Goal: Transaction & Acquisition: Book appointment/travel/reservation

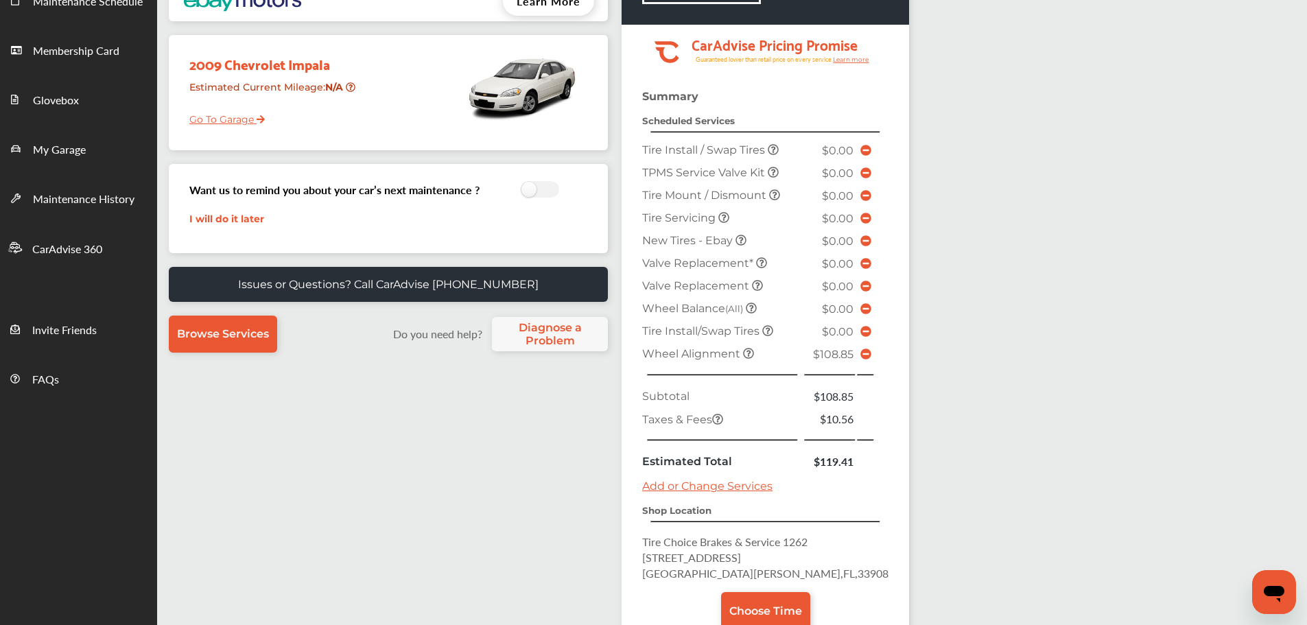
scroll to position [316, 0]
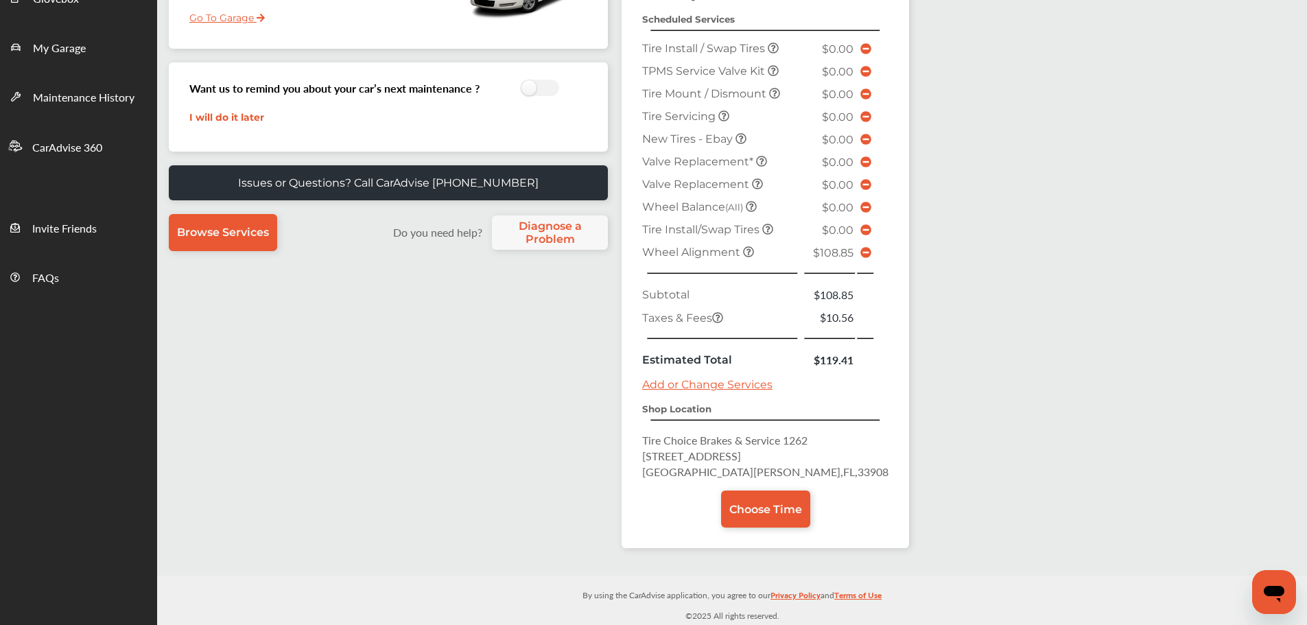
click at [757, 508] on span "Choose Time" at bounding box center [765, 509] width 73 height 13
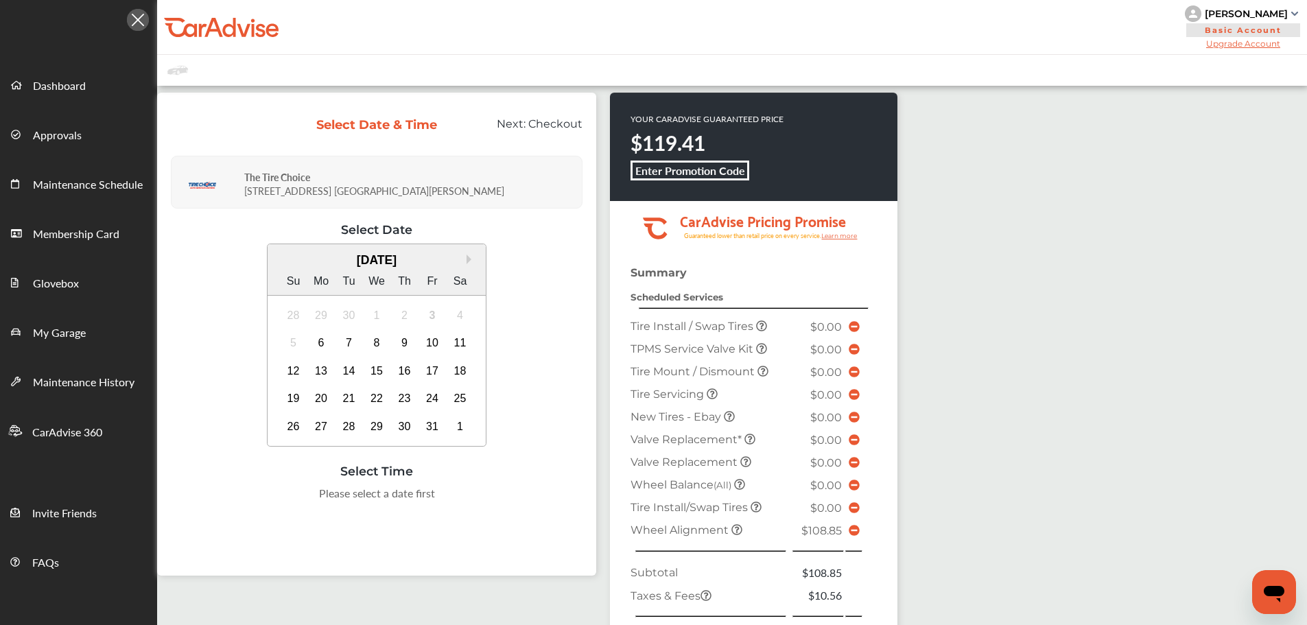
click at [399, 344] on div "9" at bounding box center [405, 343] width 22 height 22
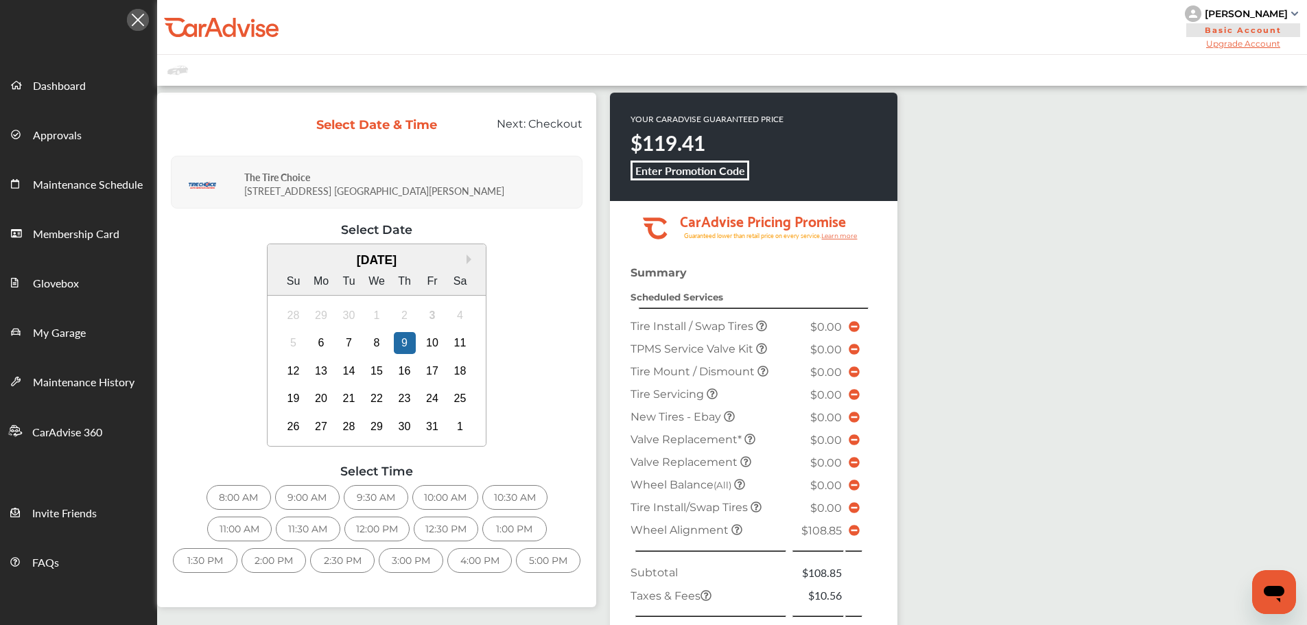
click at [308, 501] on div "9:00 AM" at bounding box center [307, 497] width 64 height 25
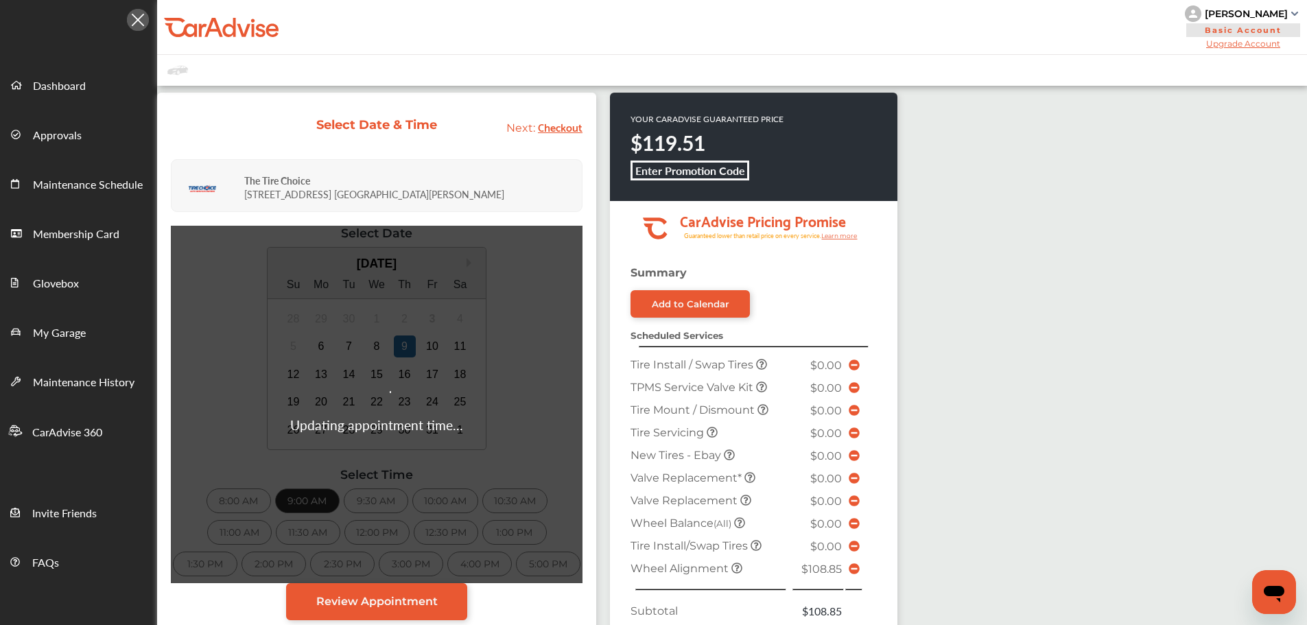
scroll to position [69, 0]
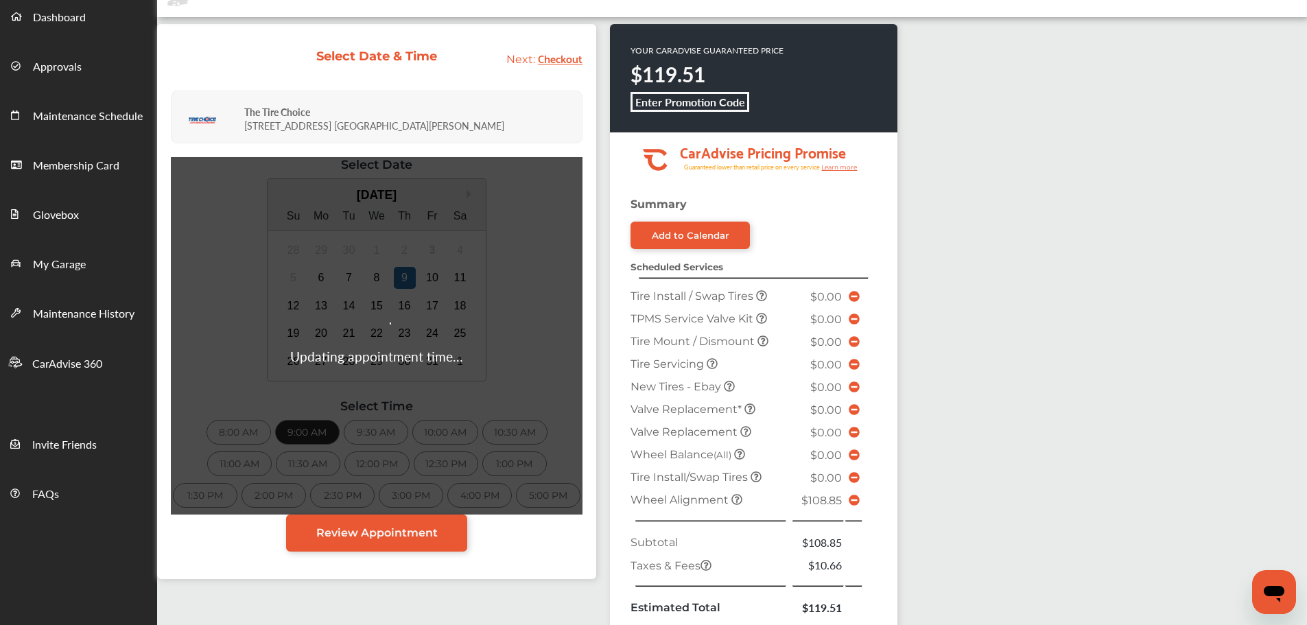
click at [849, 506] on icon at bounding box center [854, 500] width 11 height 11
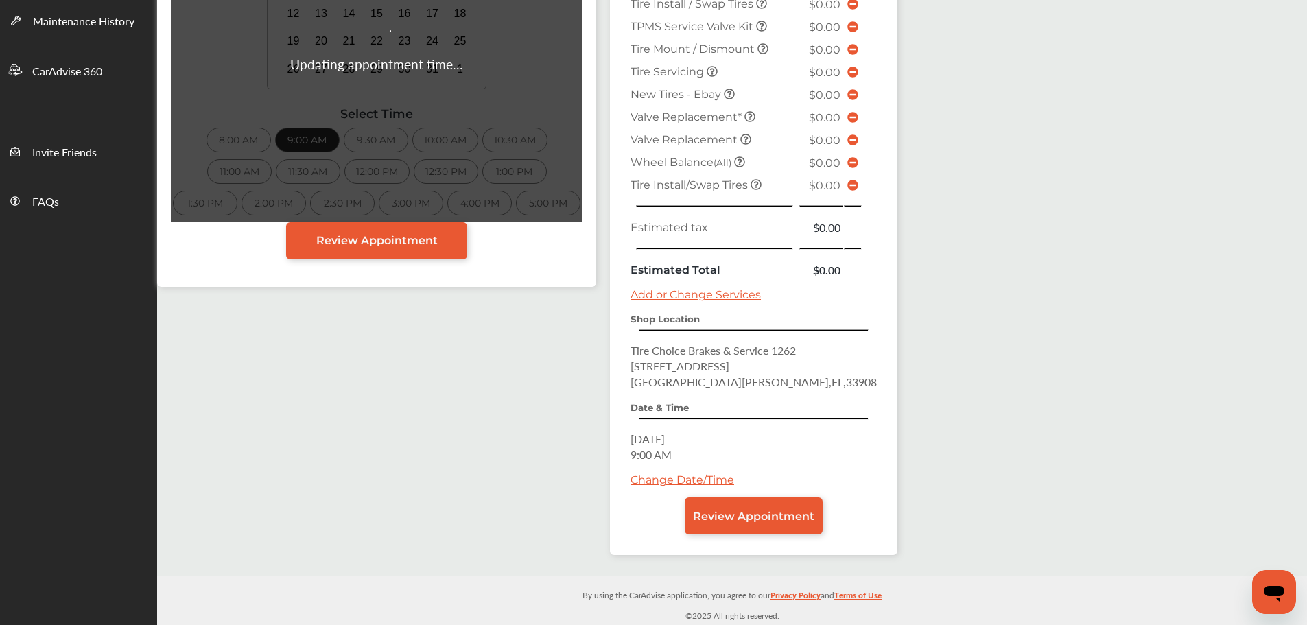
scroll to position [361, 0]
click at [741, 517] on span "Review Appointment" at bounding box center [753, 516] width 121 height 13
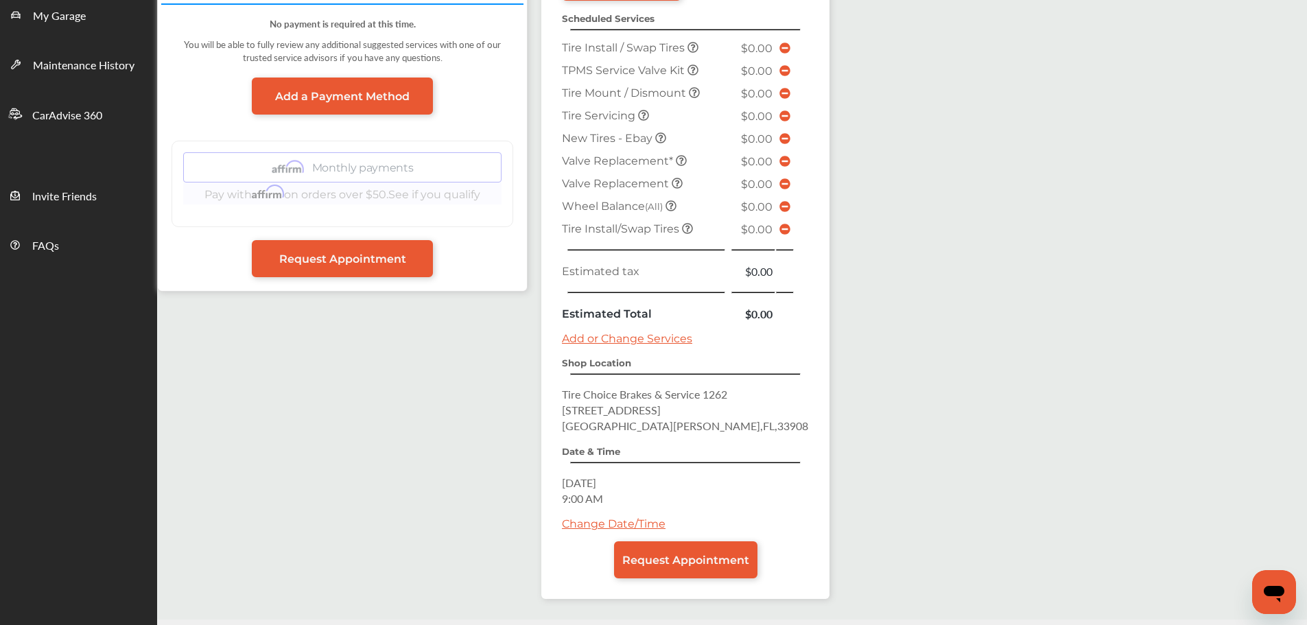
scroll to position [361, 0]
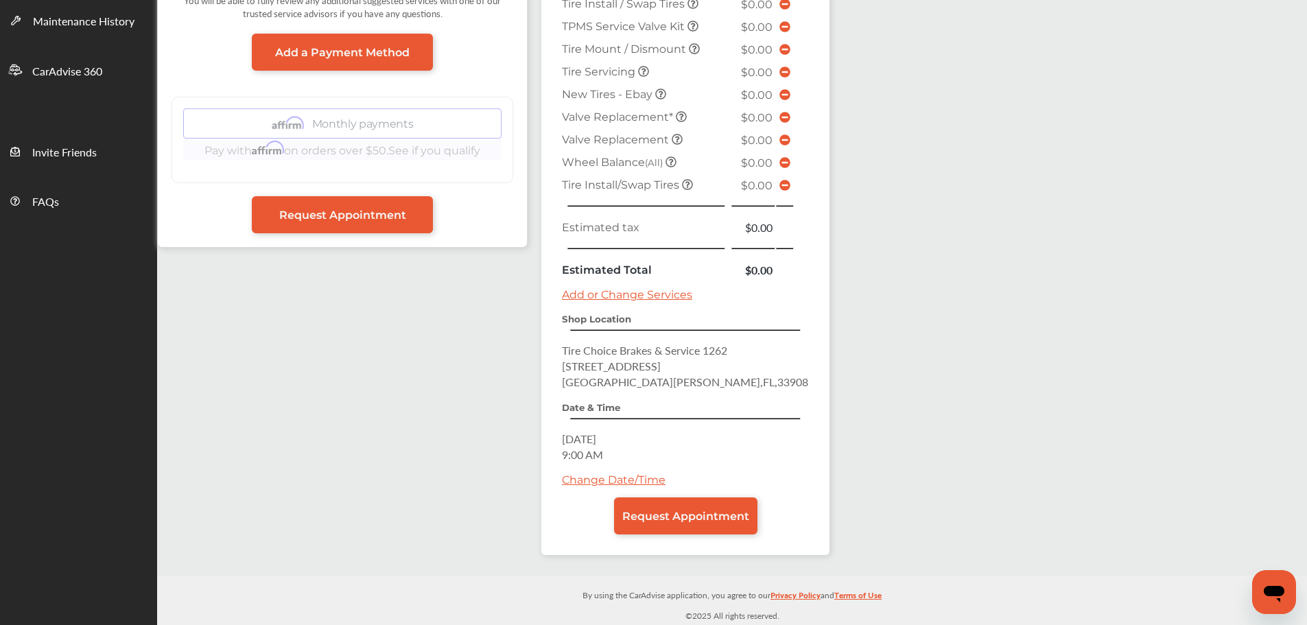
click at [611, 481] on link "Change Date/Time" at bounding box center [614, 479] width 104 height 13
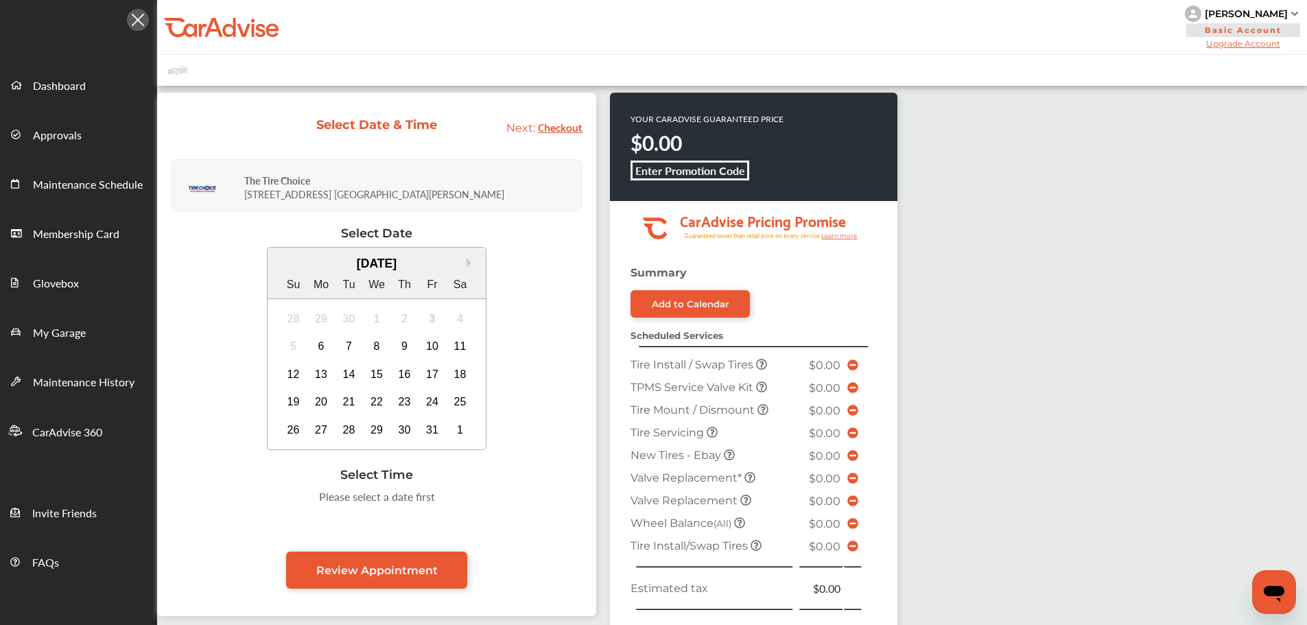
click at [381, 344] on div "8" at bounding box center [377, 346] width 22 height 22
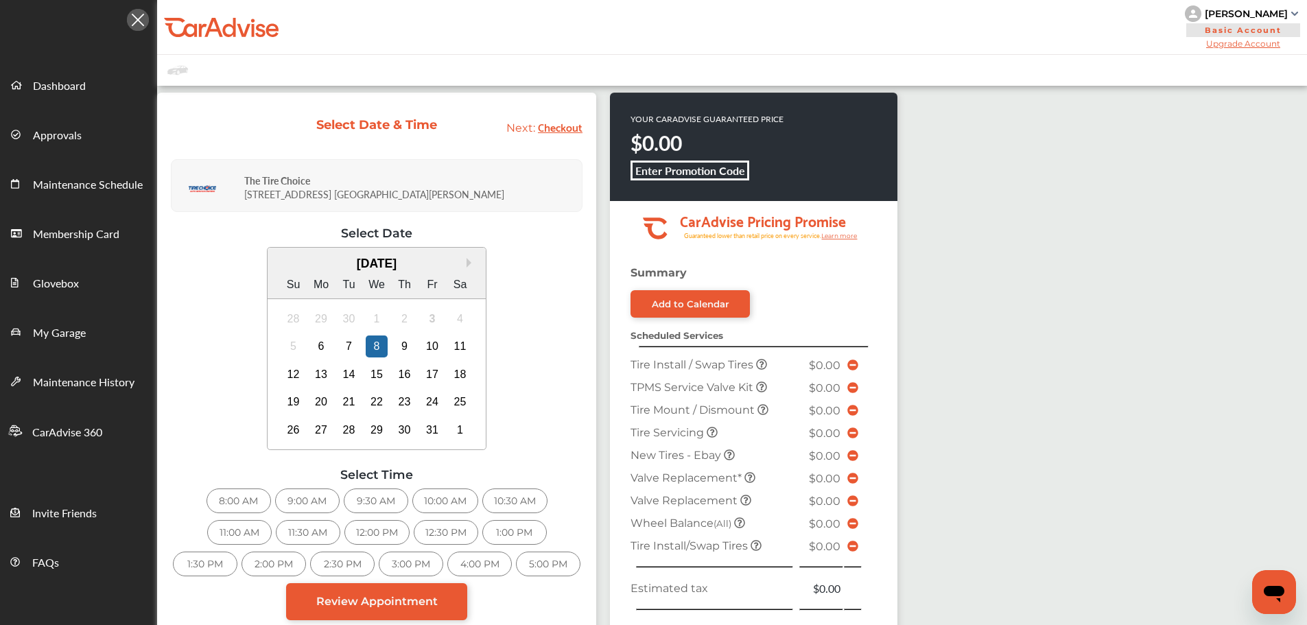
drag, startPoint x: 307, startPoint y: 495, endPoint x: 304, endPoint y: 502, distance: 8.0
click at [304, 502] on div "9:00 AM" at bounding box center [307, 500] width 64 height 25
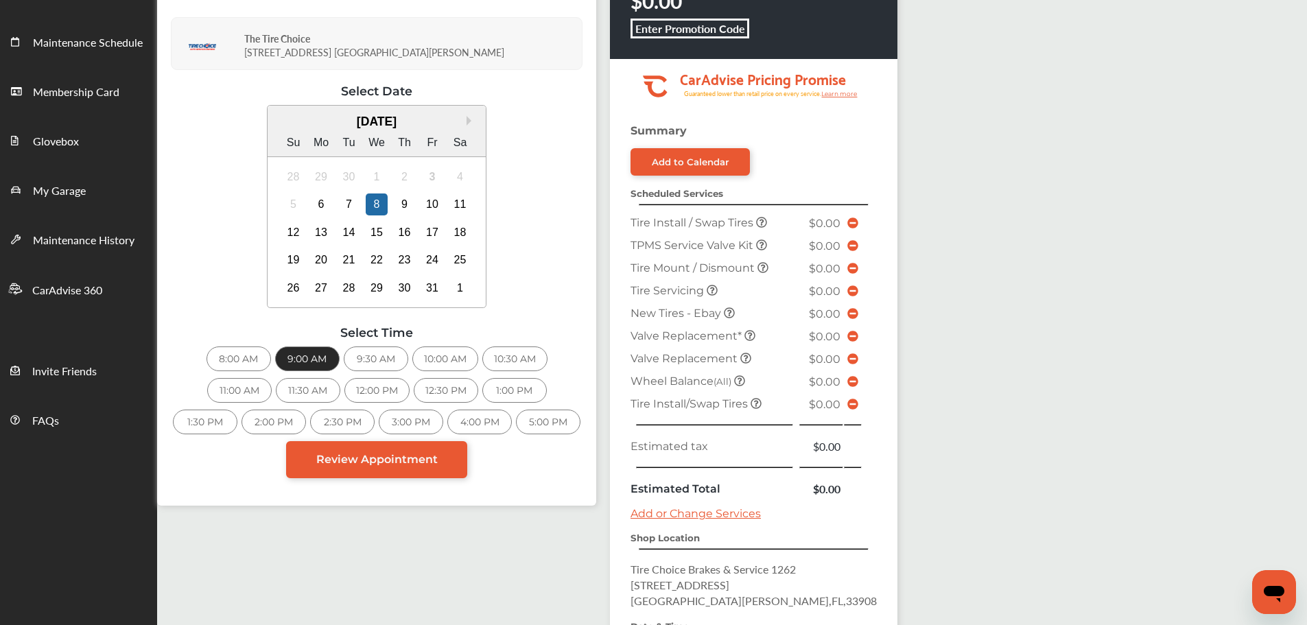
scroll to position [361, 0]
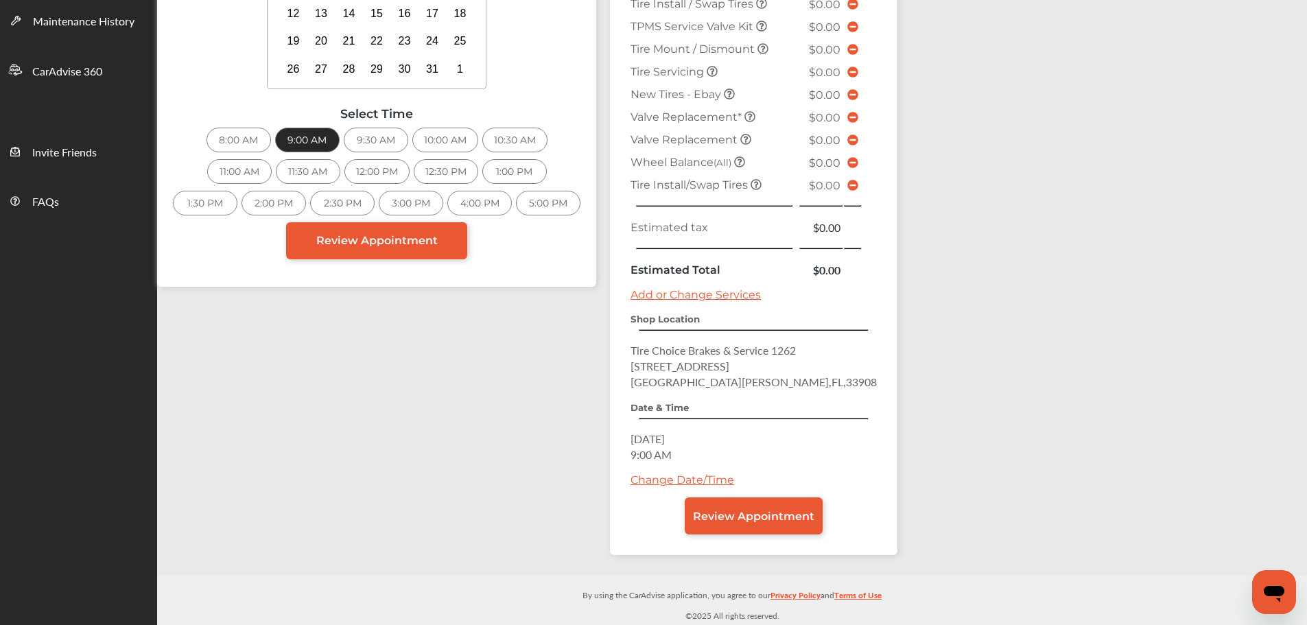
click at [792, 506] on link "Review Appointment" at bounding box center [754, 515] width 138 height 37
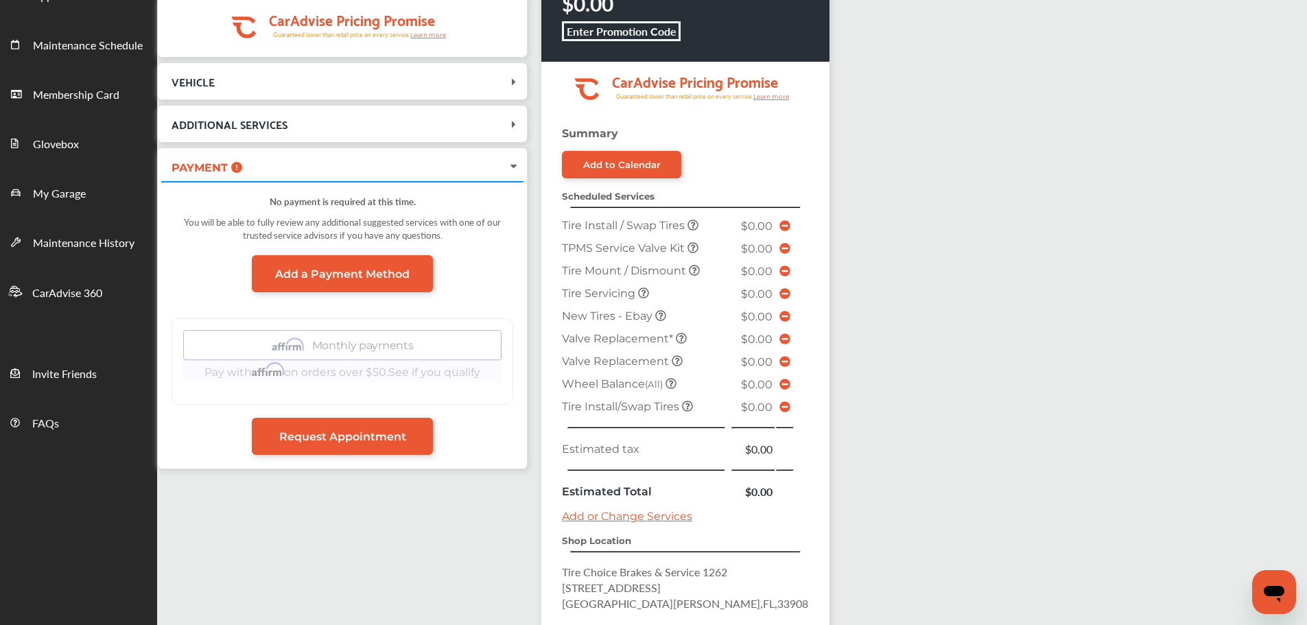
scroll to position [343, 0]
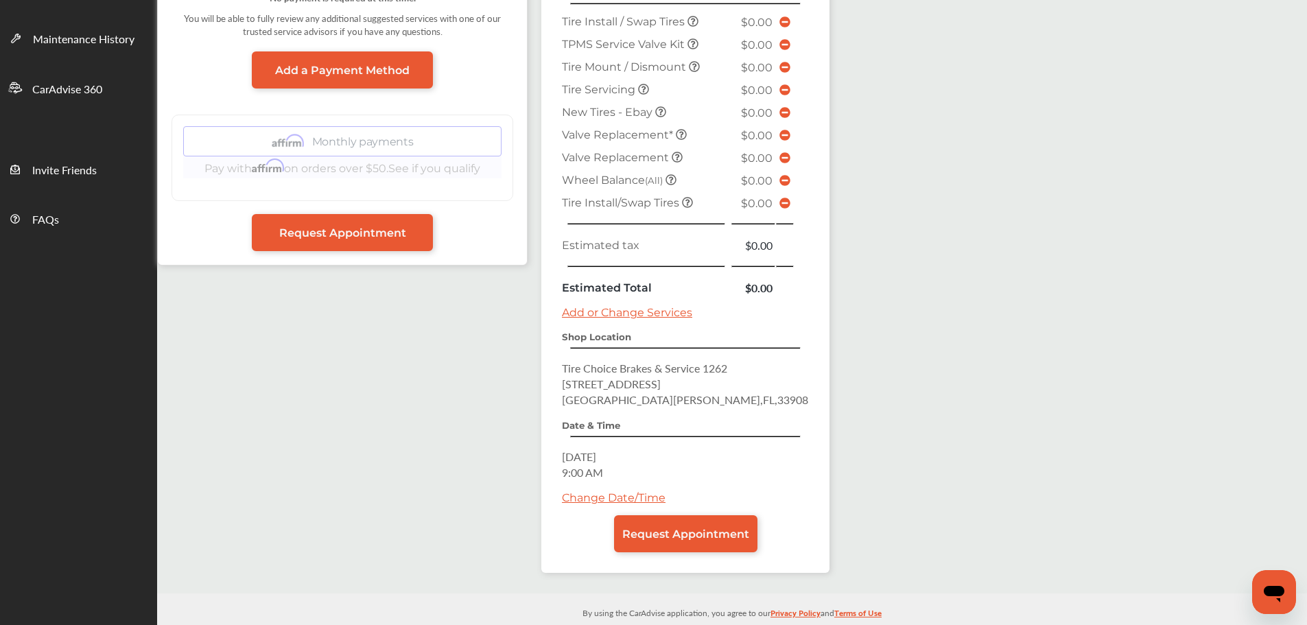
click at [659, 541] on link "Request Appointment" at bounding box center [685, 533] width 143 height 37
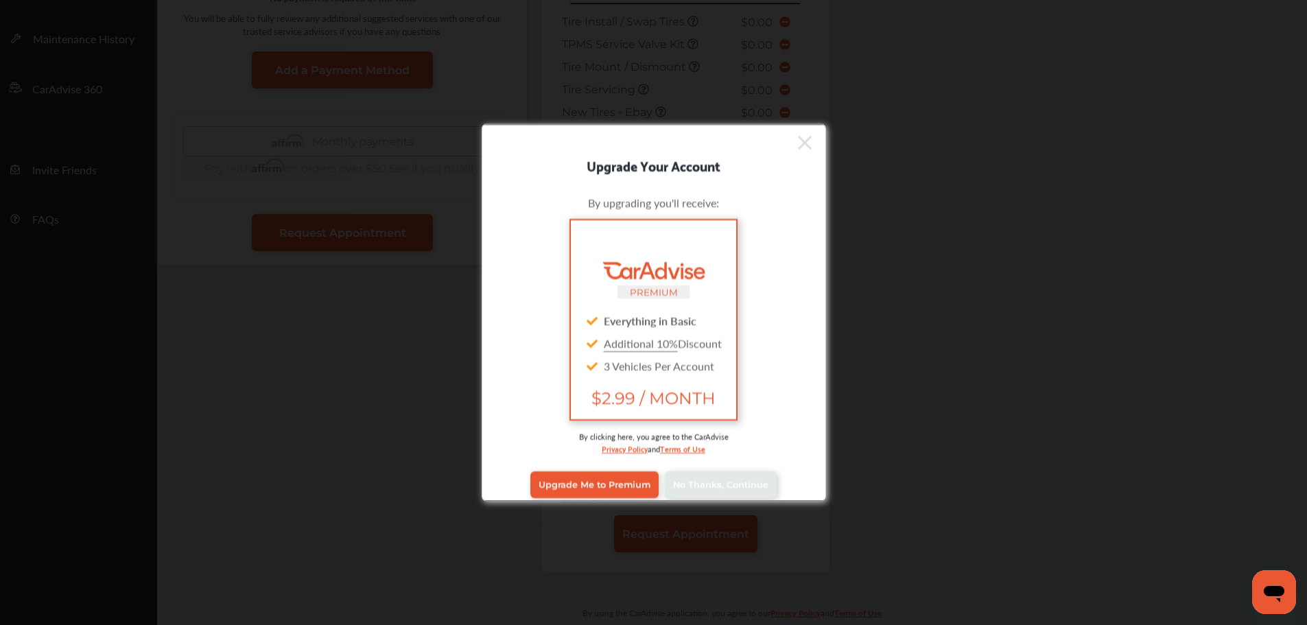
click at [678, 484] on span "No Thanks, Continue" at bounding box center [720, 484] width 95 height 10
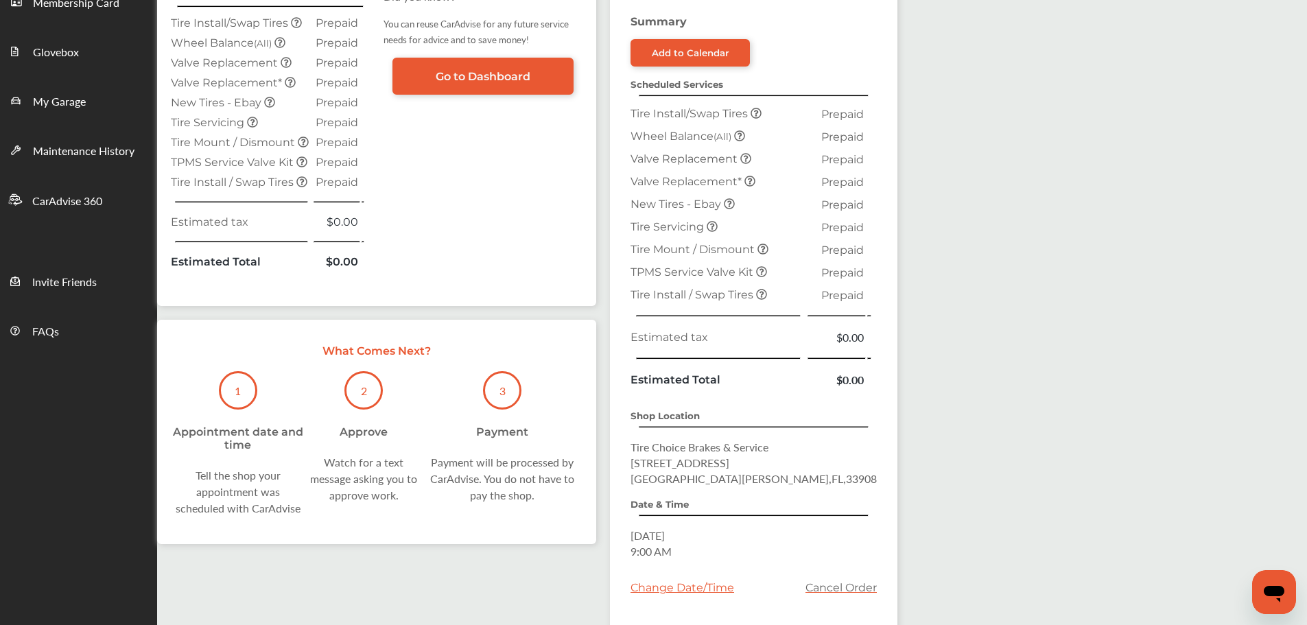
scroll to position [313, 0]
